Goal: Information Seeking & Learning: Learn about a topic

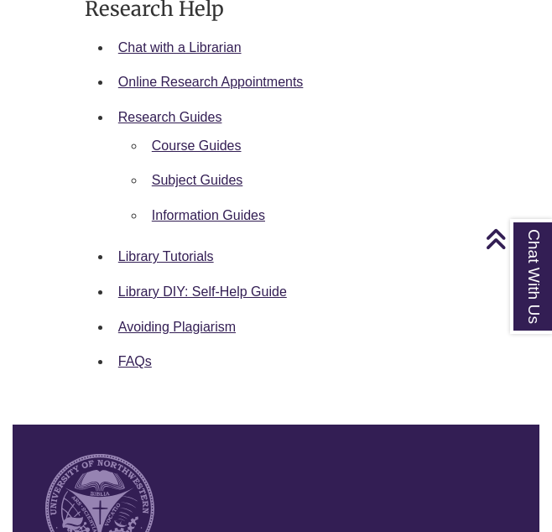
scroll to position [1398, 0]
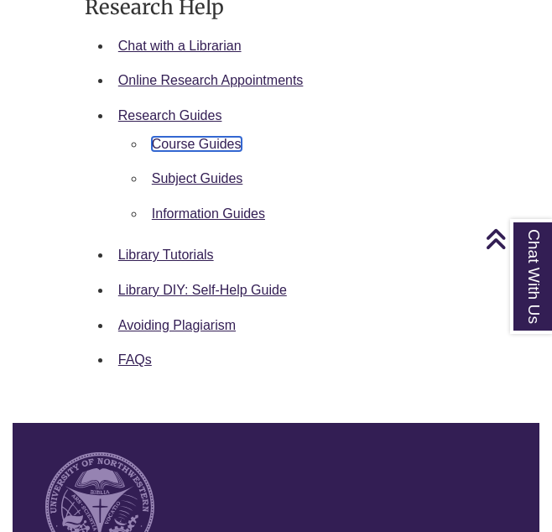
click at [206, 137] on link "Course Guides" at bounding box center [197, 144] width 90 height 14
click at [216, 171] on link "Subject Guides" at bounding box center [197, 178] width 91 height 14
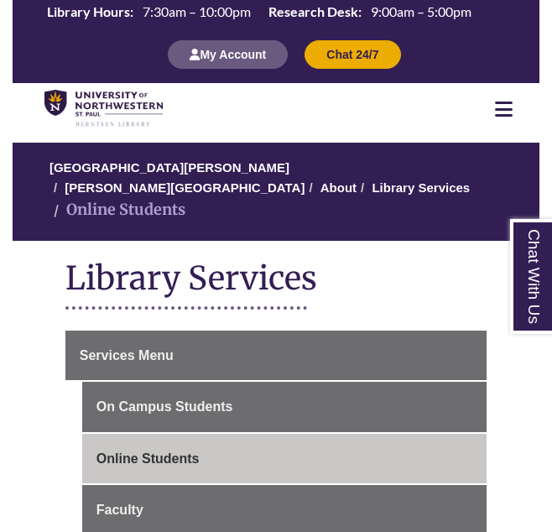
scroll to position [40, 0]
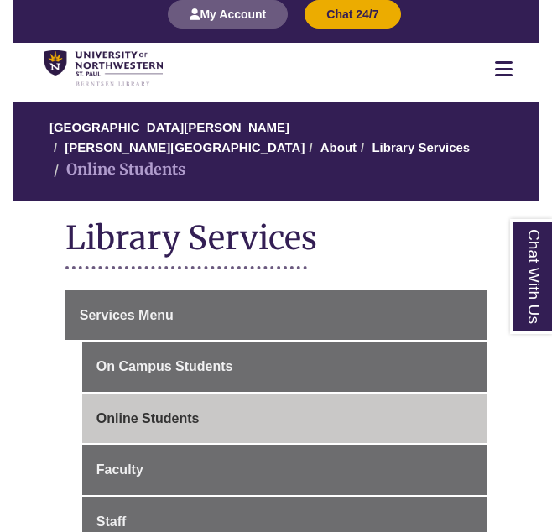
click at [505, 65] on icon at bounding box center [504, 69] width 18 height 20
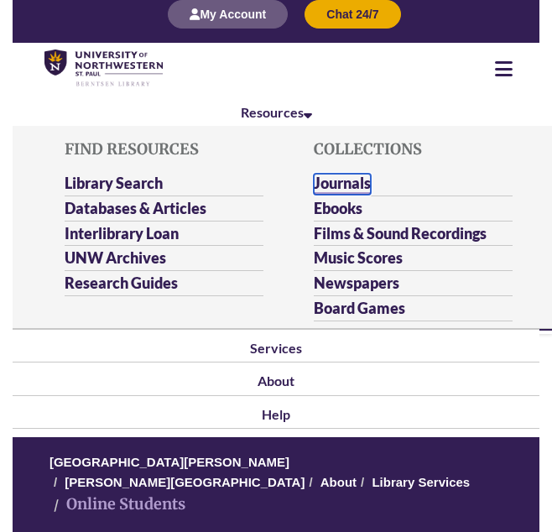
click at [344, 190] on link "Journals" at bounding box center [342, 184] width 57 height 21
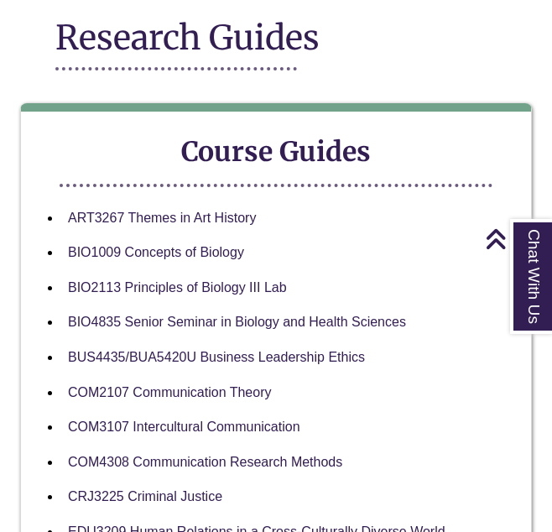
scroll to position [232, 0]
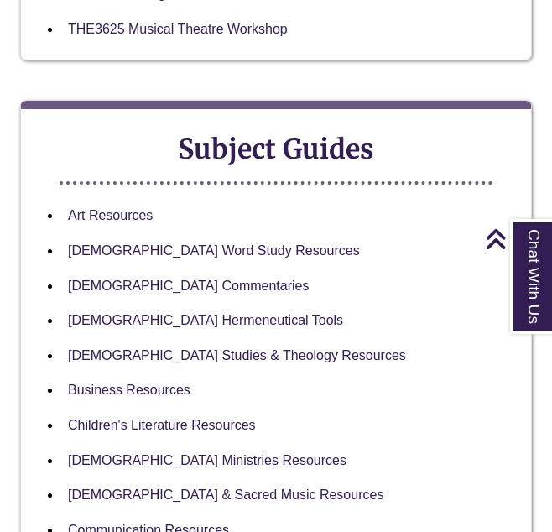
scroll to position [1724, 0]
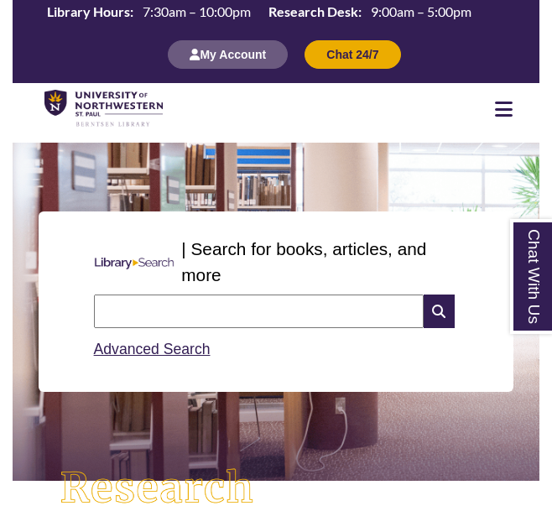
click at [185, 326] on input "text" at bounding box center [259, 312] width 330 height 34
type input "**********"
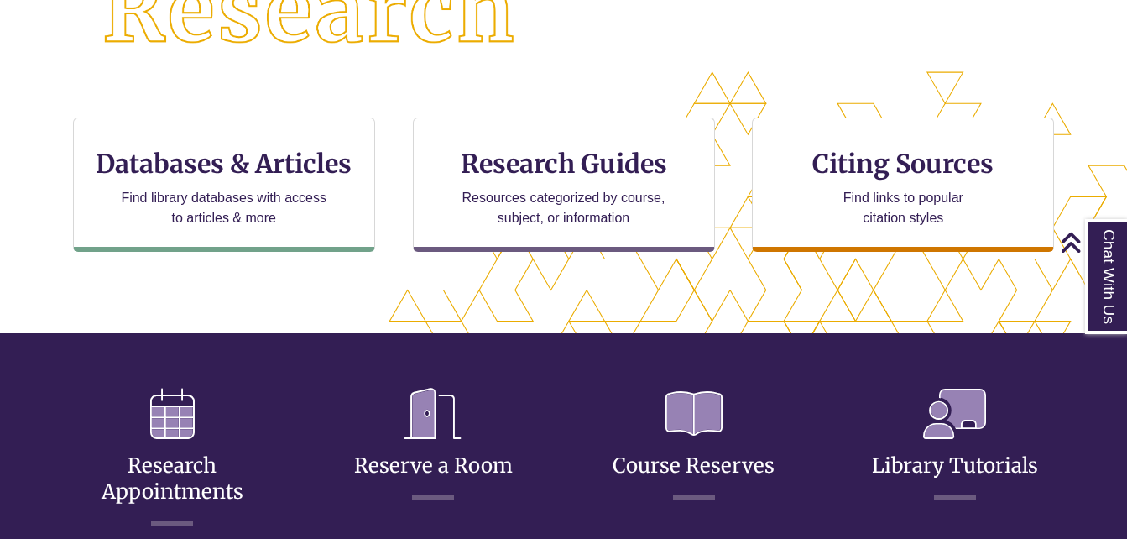
scroll to position [499, 0]
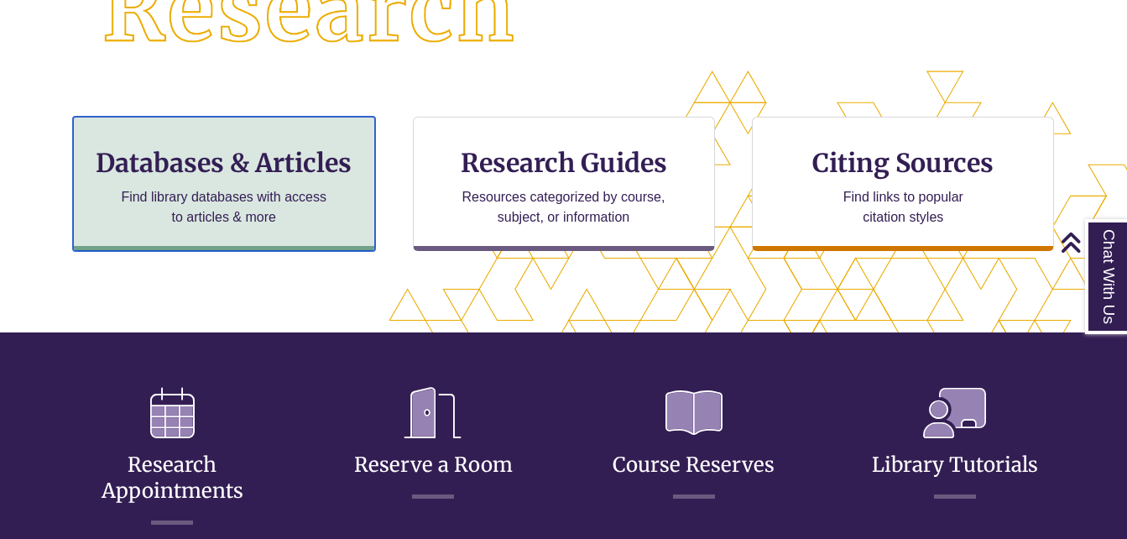
click at [290, 213] on p "Find library databases with access to articles & more" at bounding box center [223, 207] width 219 height 40
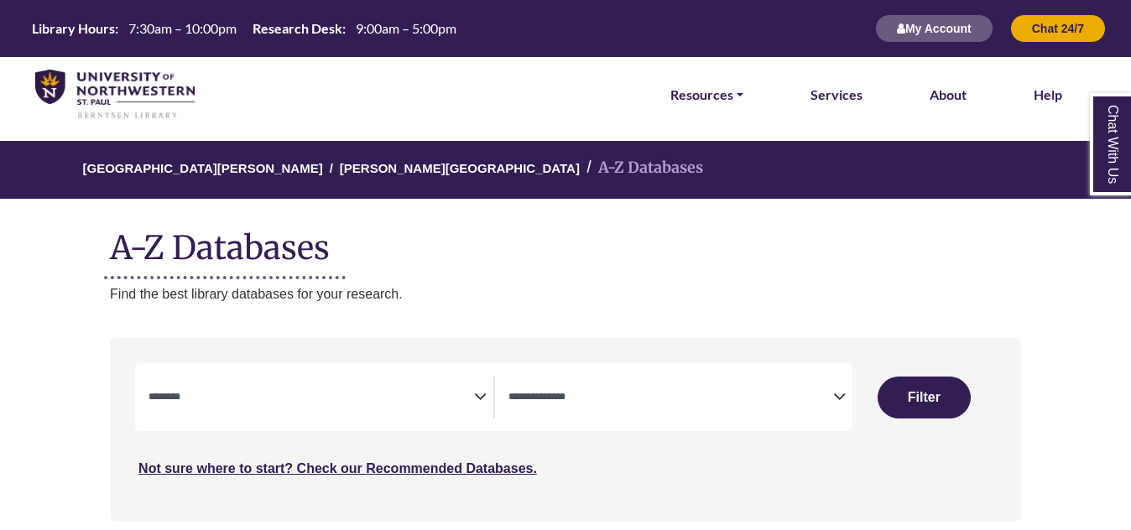
select select "Database Subject Filter"
select select "Database Types Filter"
select select "Database Subject Filter"
select select "Database Types Filter"
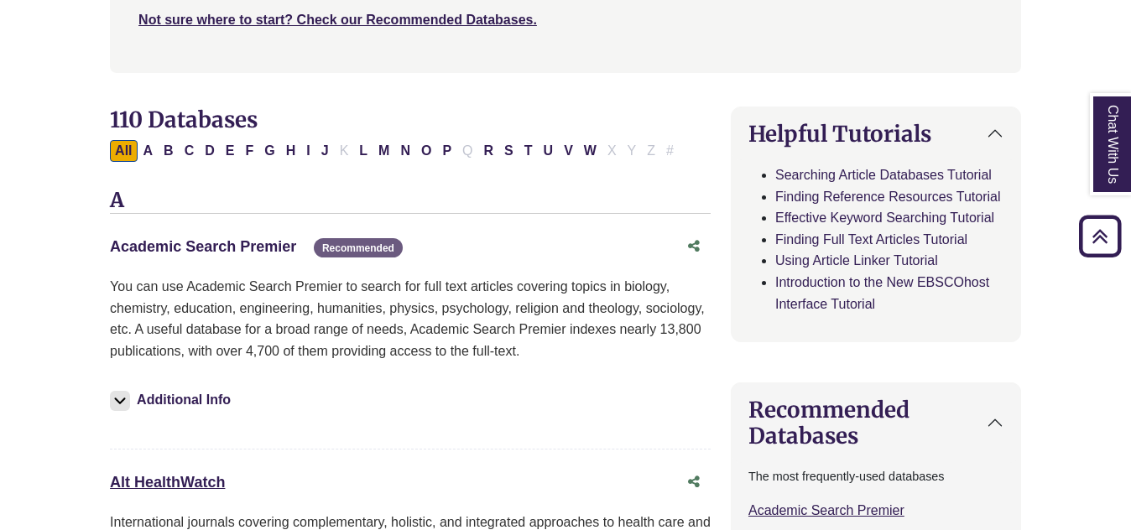
scroll to position [448, 0]
click at [206, 246] on link "Academic Search Premier This link opens in a new window" at bounding box center [203, 247] width 186 height 17
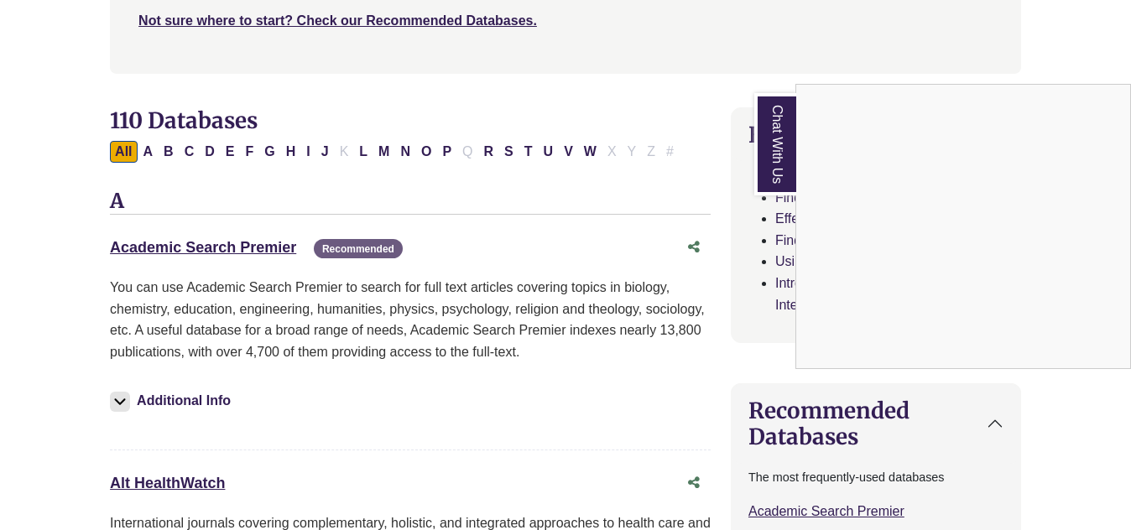
click at [747, 59] on div "Chat With Us" at bounding box center [565, 265] width 1131 height 530
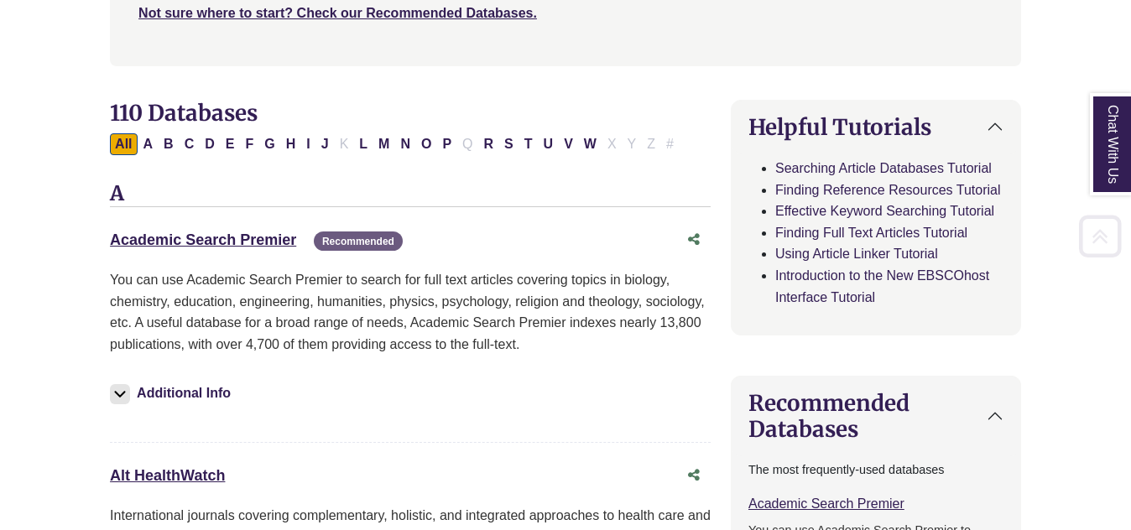
scroll to position [460, 0]
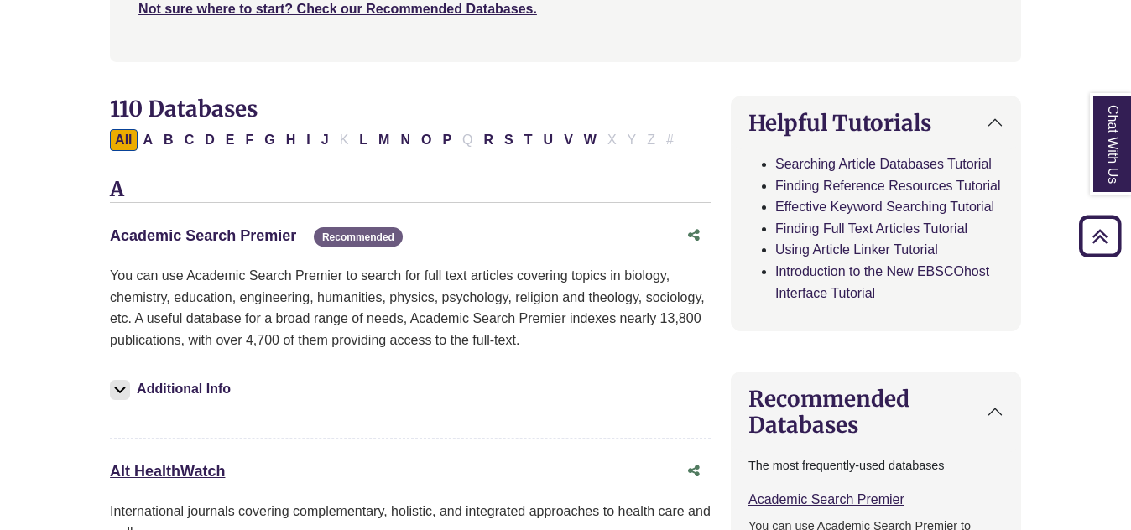
click at [196, 232] on link "Academic Search Premier This link opens in a new window" at bounding box center [203, 235] width 186 height 17
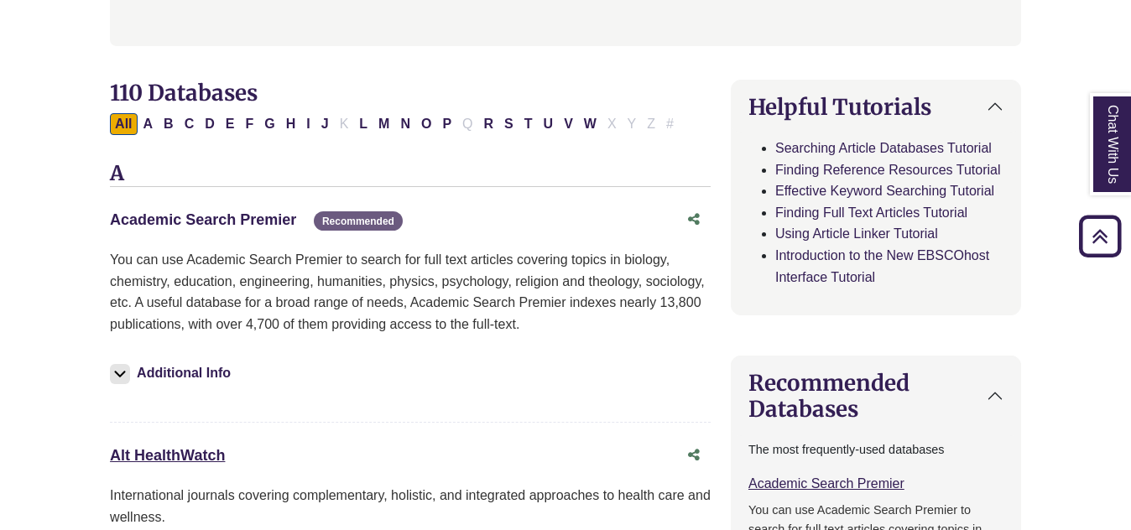
scroll to position [461, 0]
